Goal: Task Accomplishment & Management: Use online tool/utility

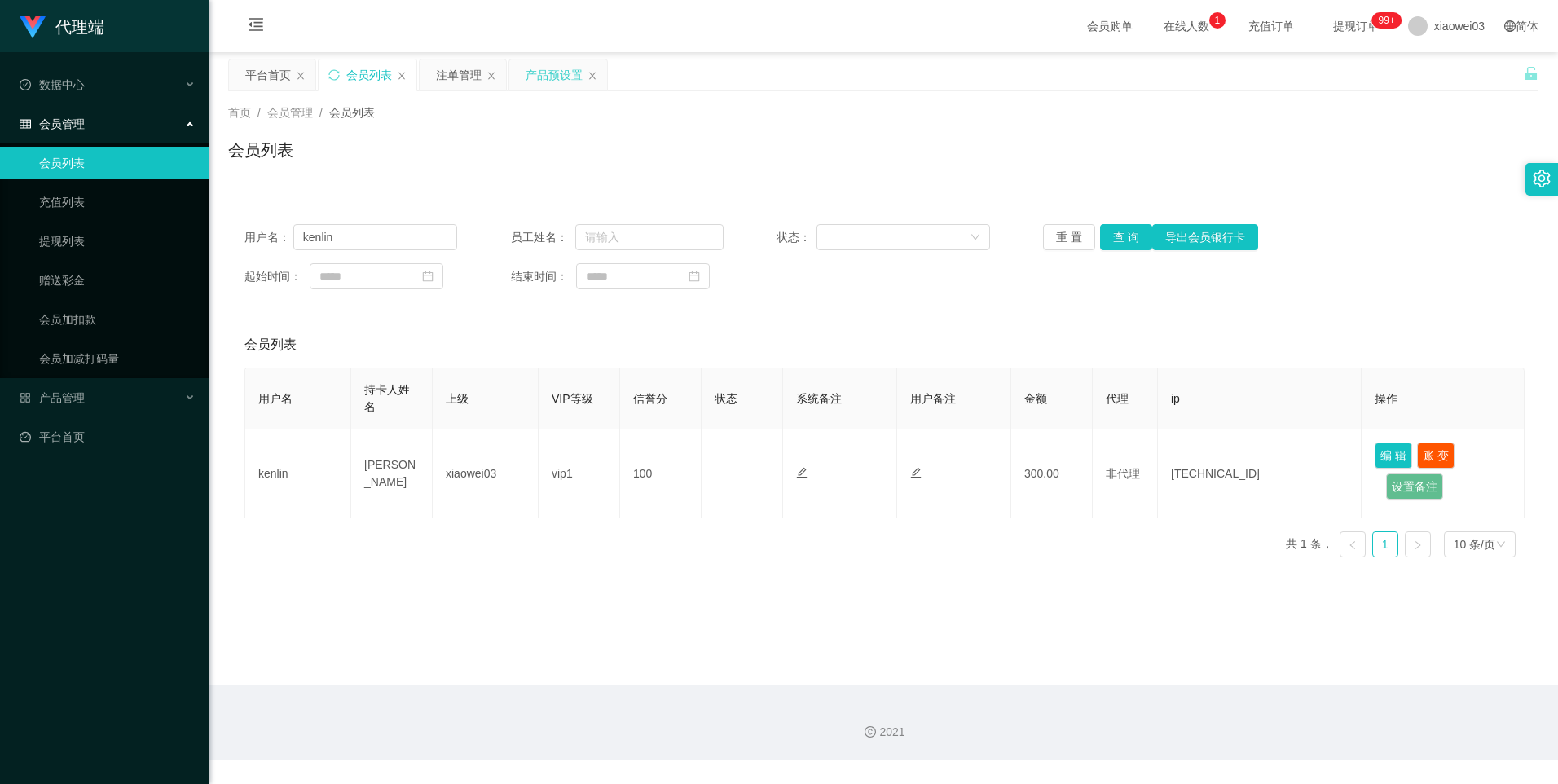
click at [545, 73] on div "产品预设置" at bounding box center [554, 74] width 57 height 31
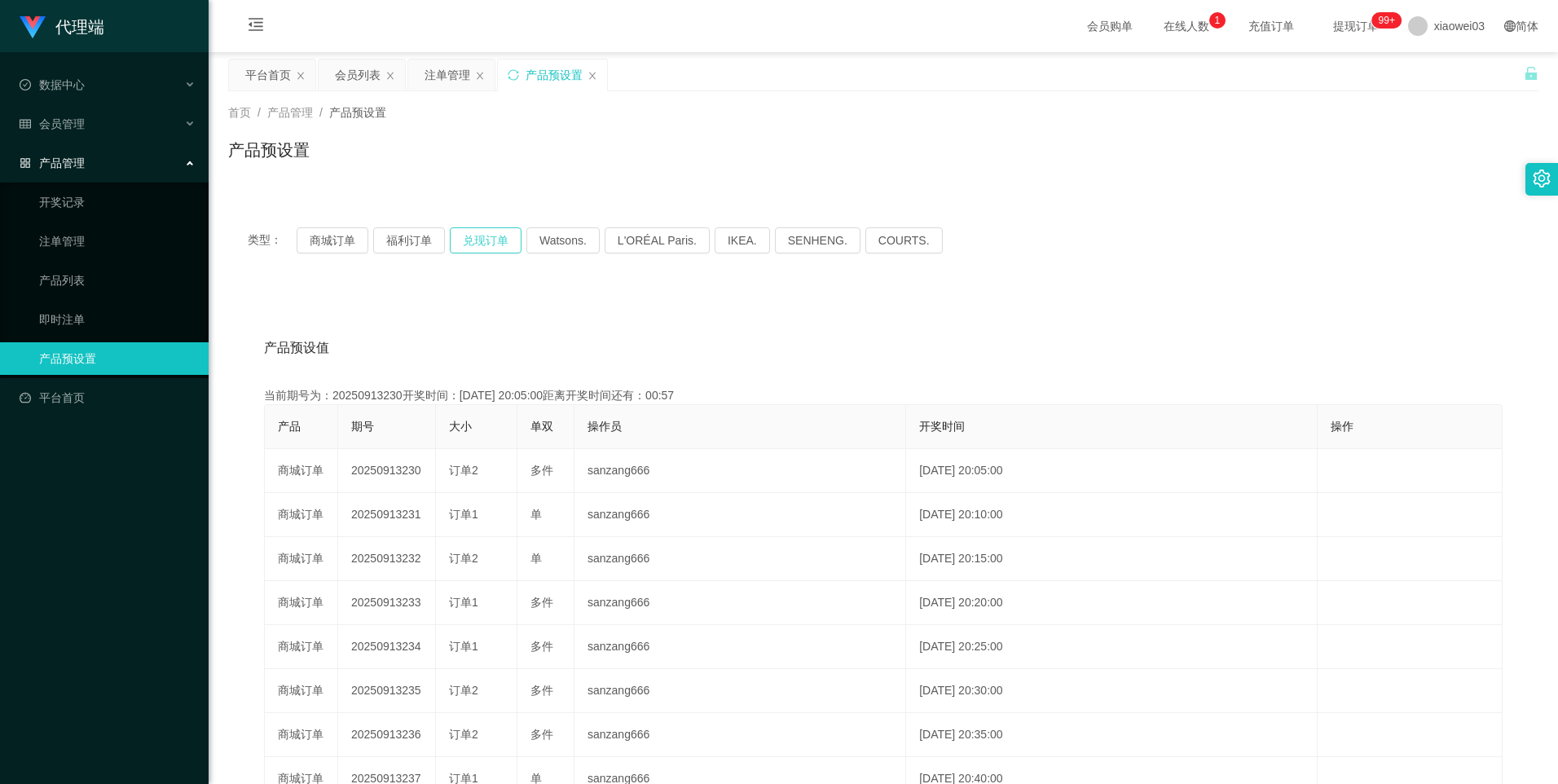
click at [491, 241] on button "兑现订单" at bounding box center [485, 240] width 72 height 26
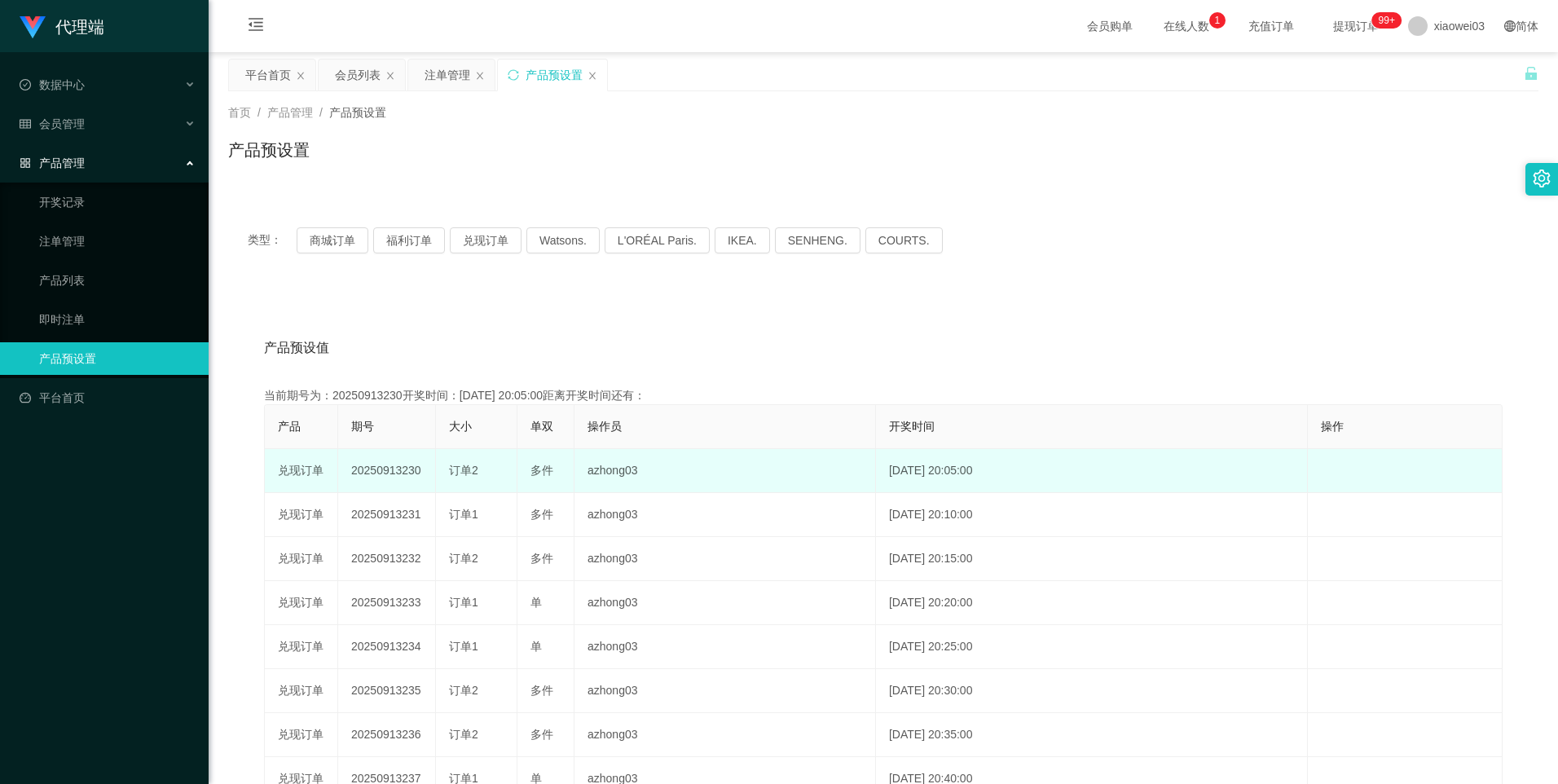
click at [398, 473] on td "20250913230" at bounding box center [387, 471] width 98 height 44
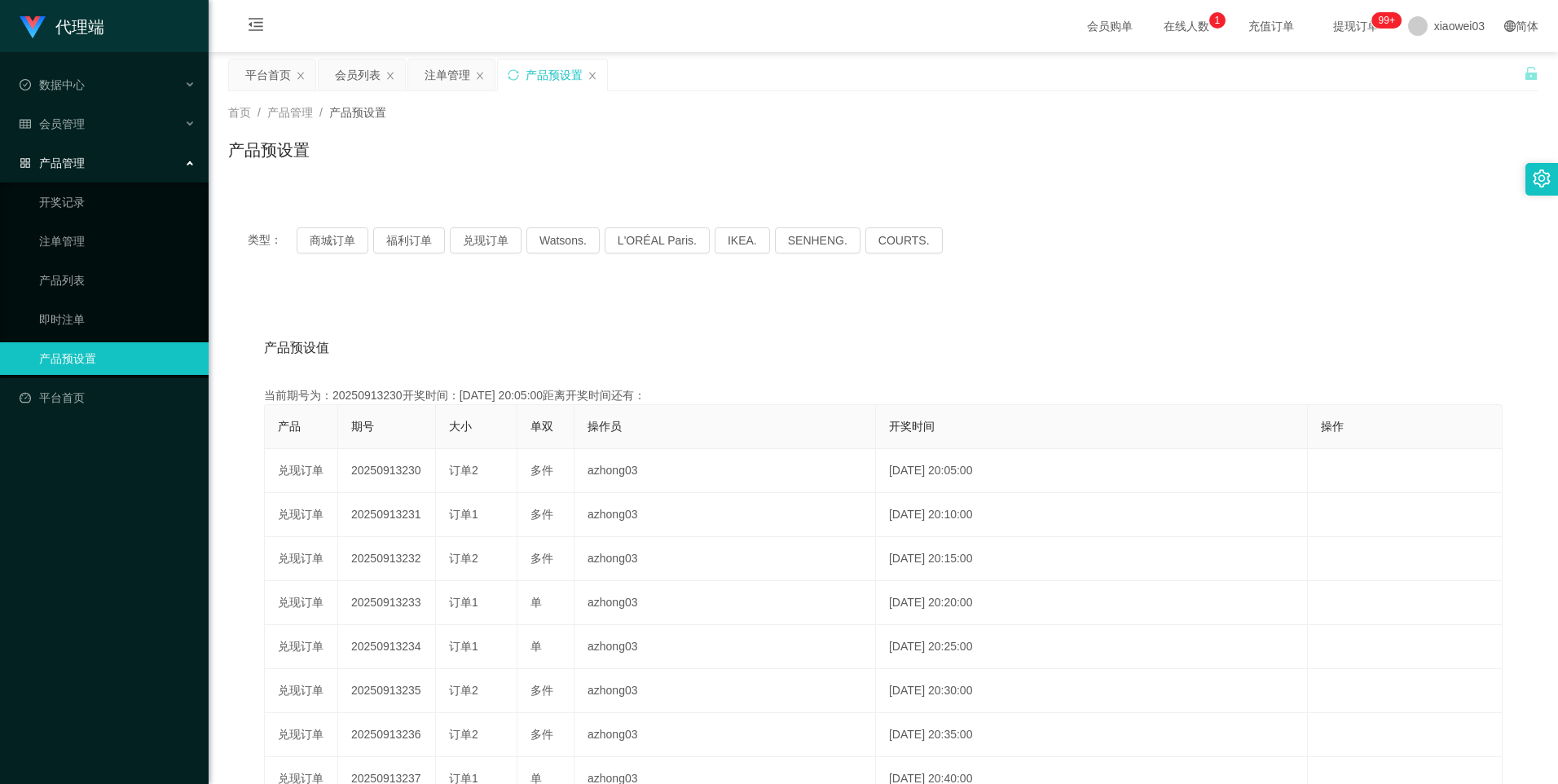
copy td "20250913230"
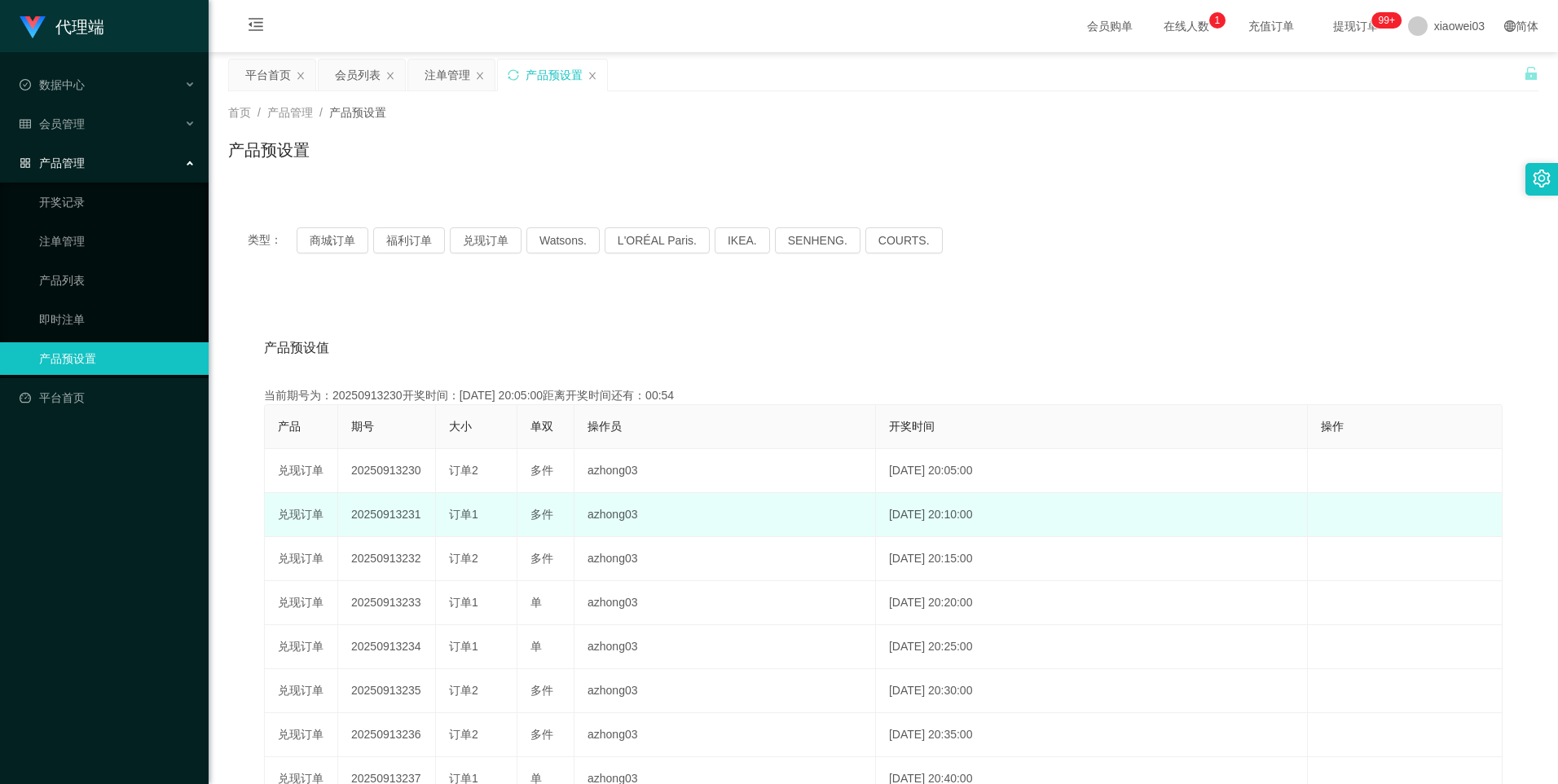
click at [384, 521] on td "20250913231" at bounding box center [387, 515] width 98 height 44
drag, startPoint x: 384, startPoint y: 521, endPoint x: 439, endPoint y: 514, distance: 55.4
click at [384, 522] on td "20250913231" at bounding box center [387, 515] width 98 height 44
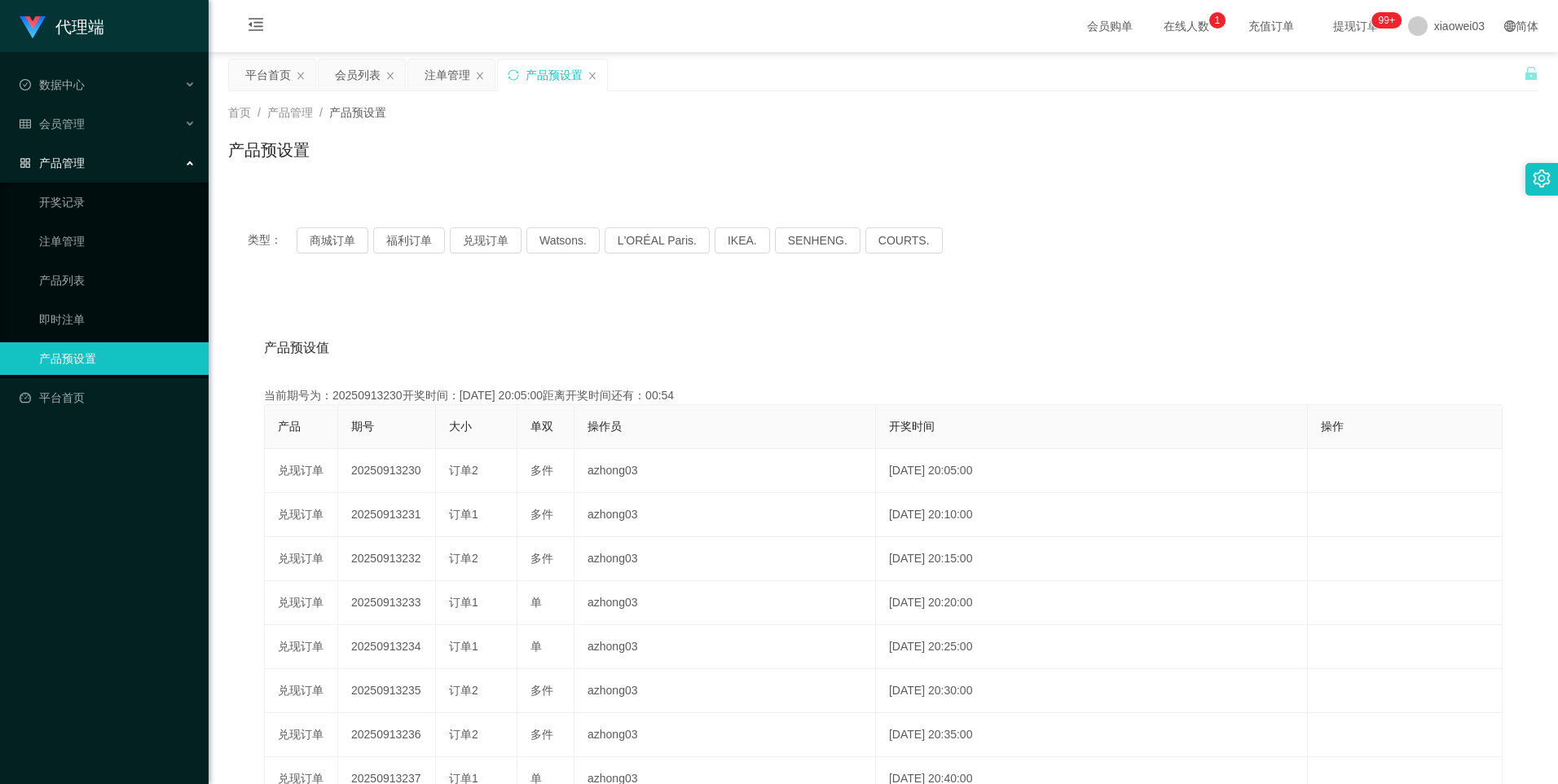
copy td "20250913231"
click at [339, 225] on div "类型： 商城订单 福利订单 兑现订单 Watsons. L'ORÉAL Paris. IKEA. [GEOGRAPHIC_DATA]. COURTS." at bounding box center [883, 240] width 1311 height 65
click at [334, 241] on button "商城订单" at bounding box center [332, 240] width 72 height 26
click at [403, 234] on button "福利订单" at bounding box center [408, 240] width 72 height 26
click at [349, 239] on button "商城订单" at bounding box center [332, 240] width 72 height 26
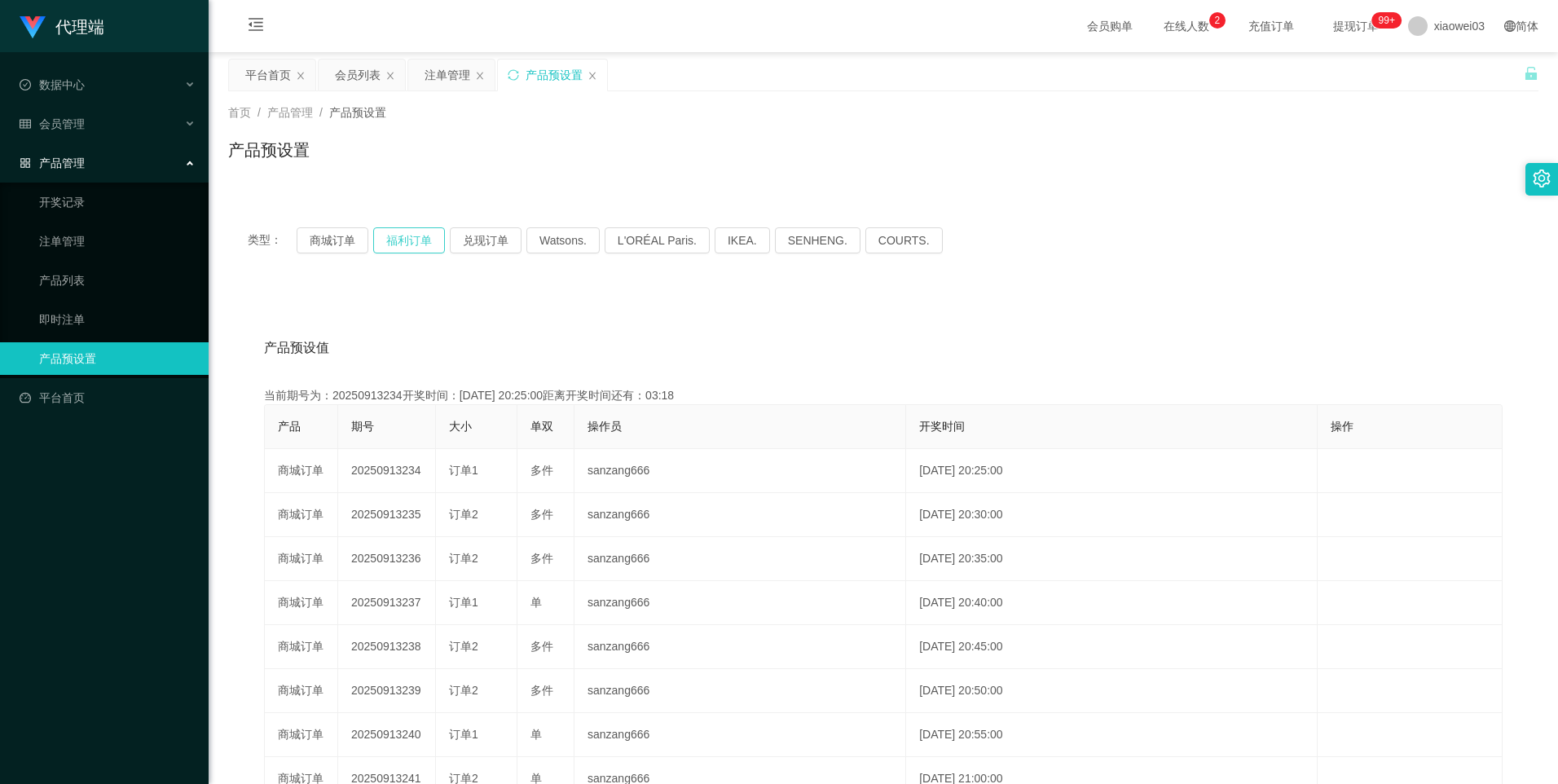
click at [420, 238] on button "福利订单" at bounding box center [408, 240] width 72 height 26
click at [329, 246] on button "商城订单" at bounding box center [332, 240] width 72 height 26
